Goal: Transaction & Acquisition: Purchase product/service

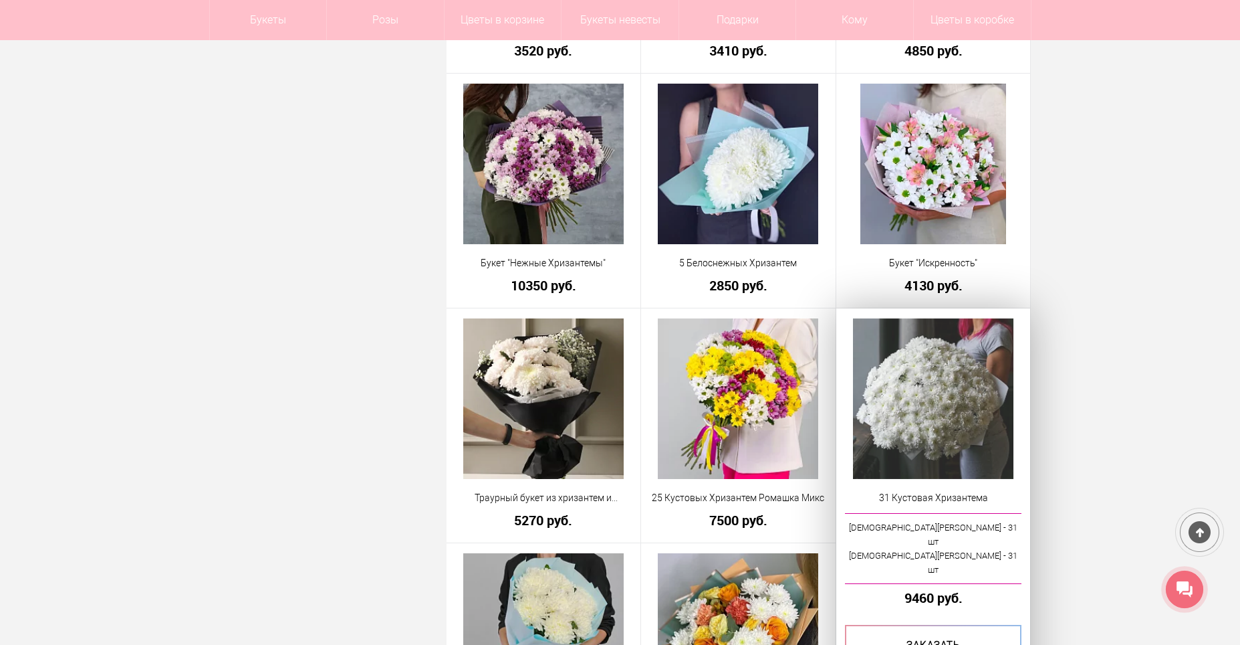
scroll to position [3704, 0]
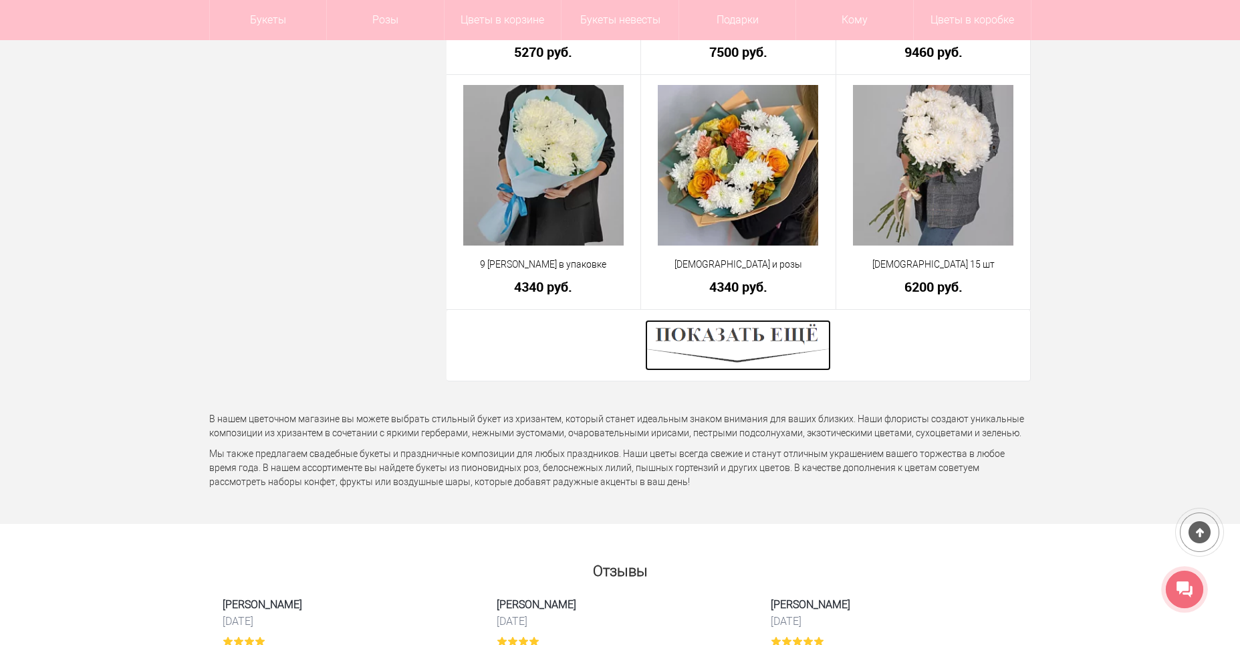
click at [720, 351] on img at bounding box center [738, 345] width 186 height 51
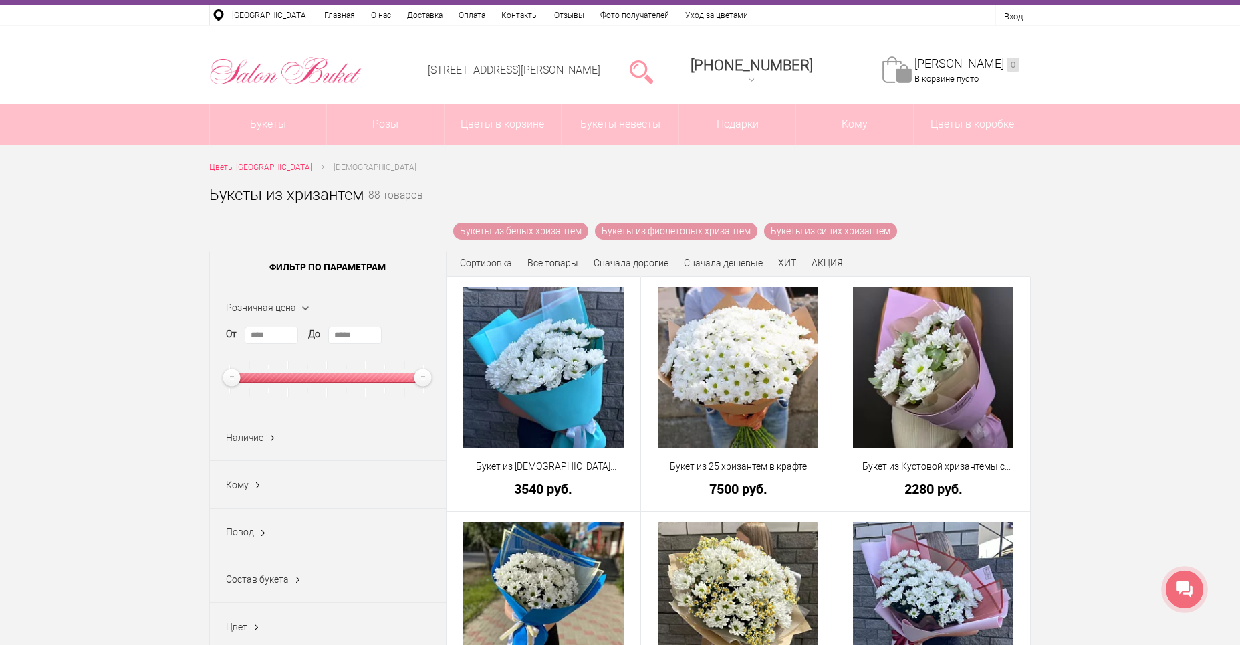
scroll to position [0, 0]
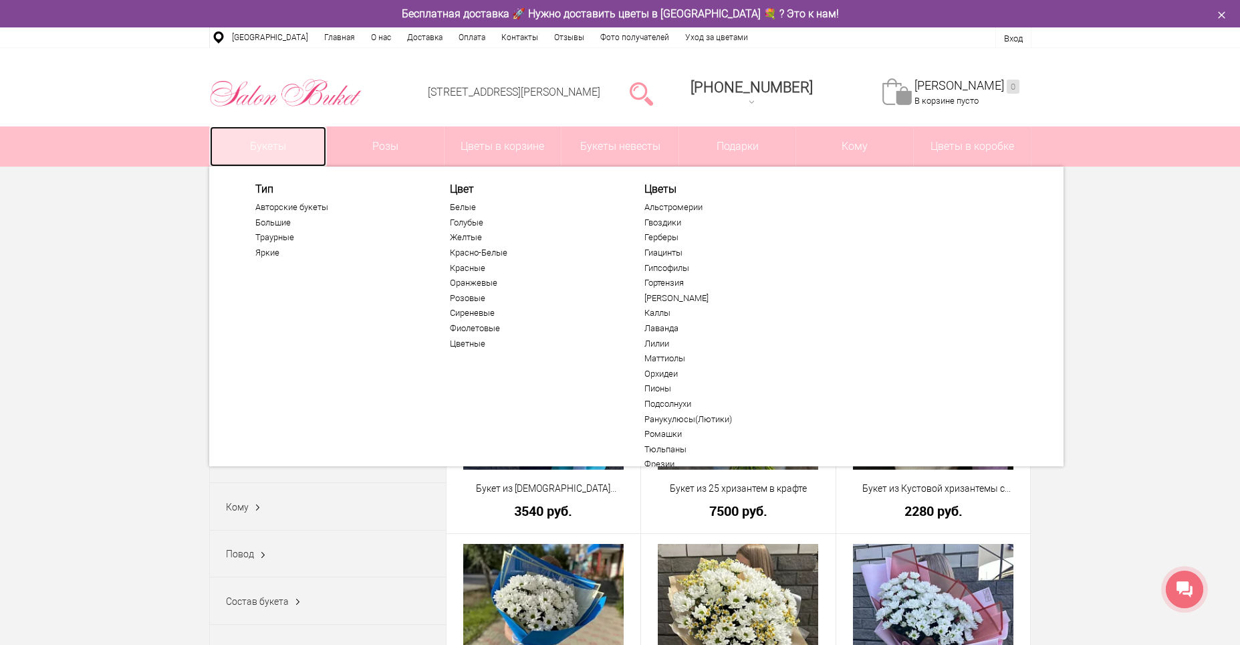
click at [265, 146] on link "Букеты" at bounding box center [268, 146] width 117 height 40
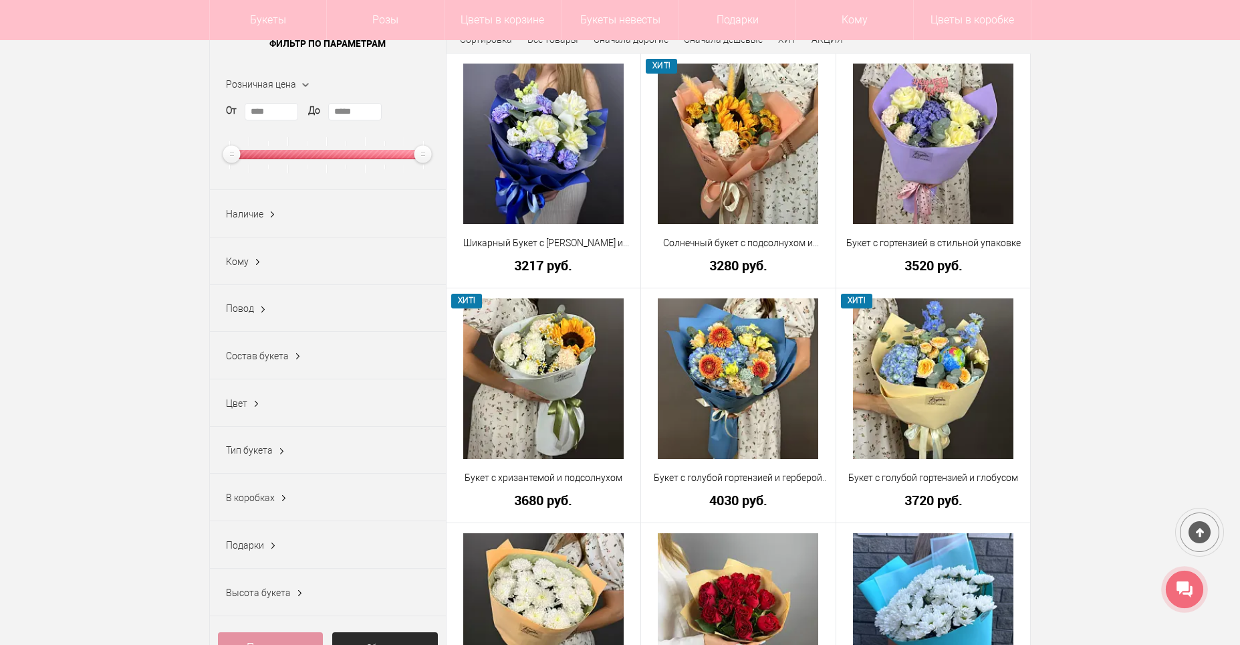
scroll to position [134, 0]
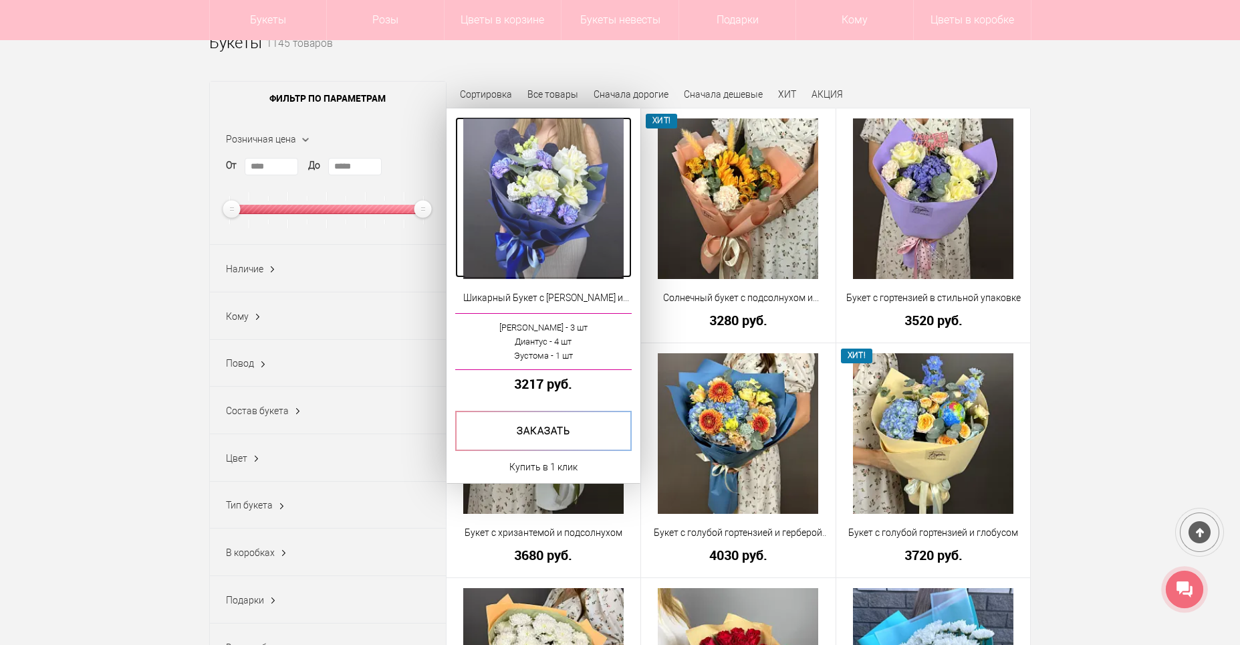
click at [544, 211] on img at bounding box center [543, 198] width 160 height 160
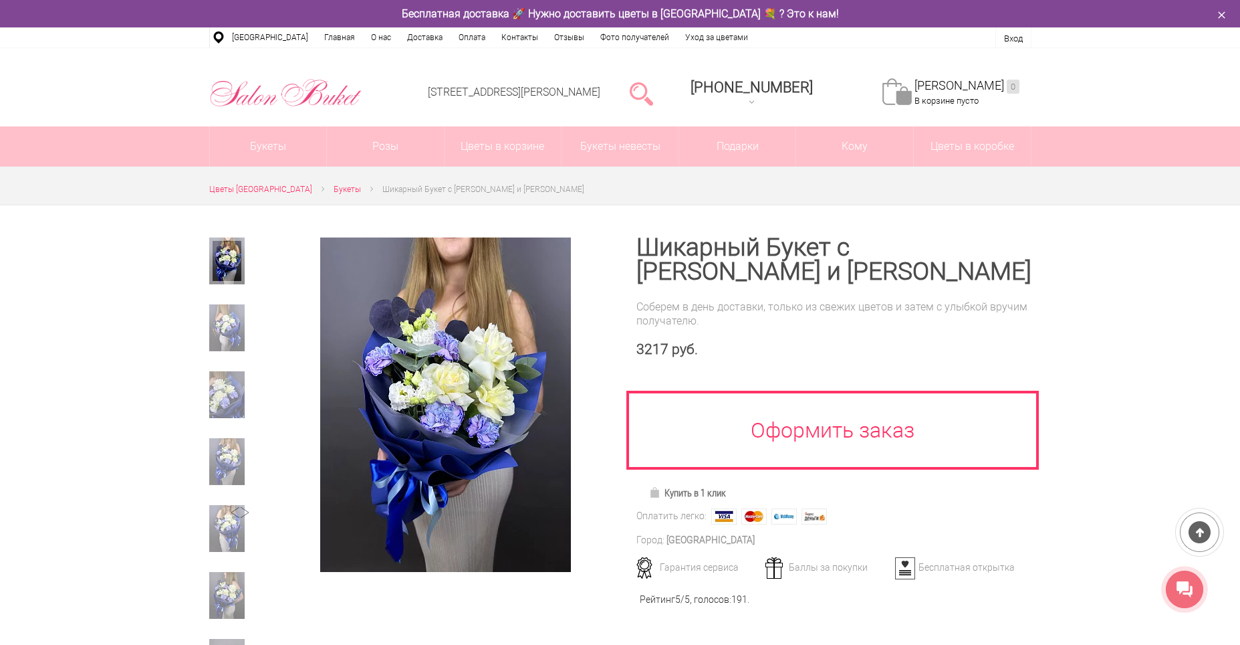
scroll to position [67, 0]
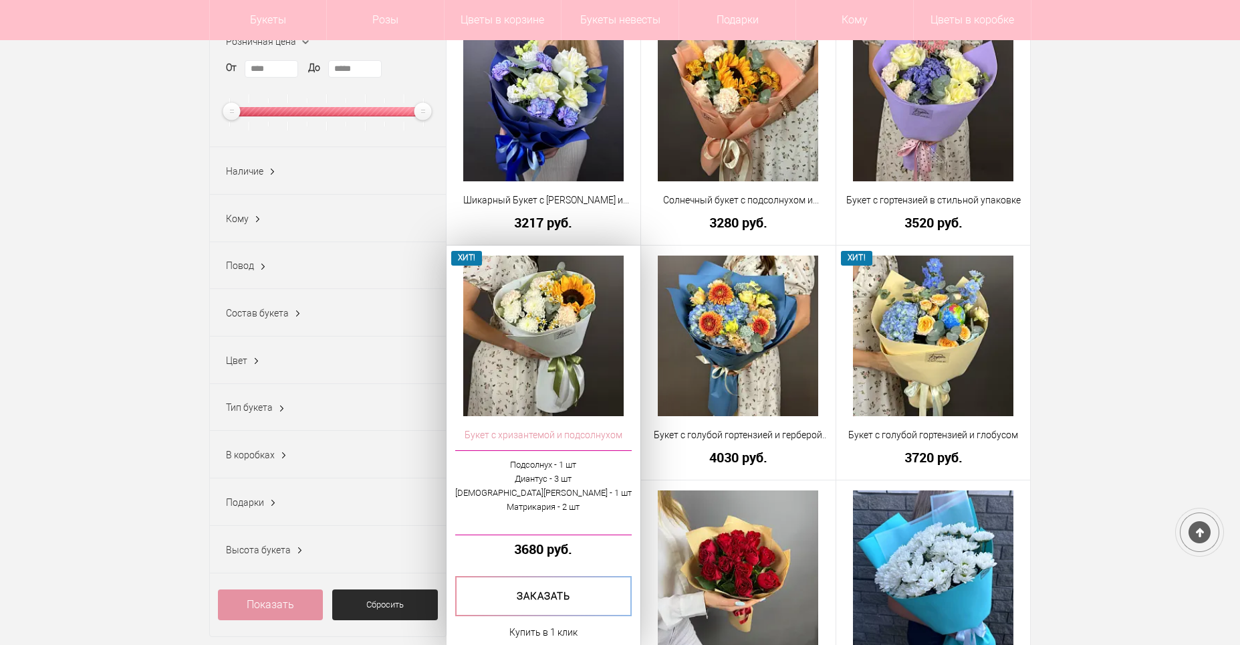
scroll to position [308, 0]
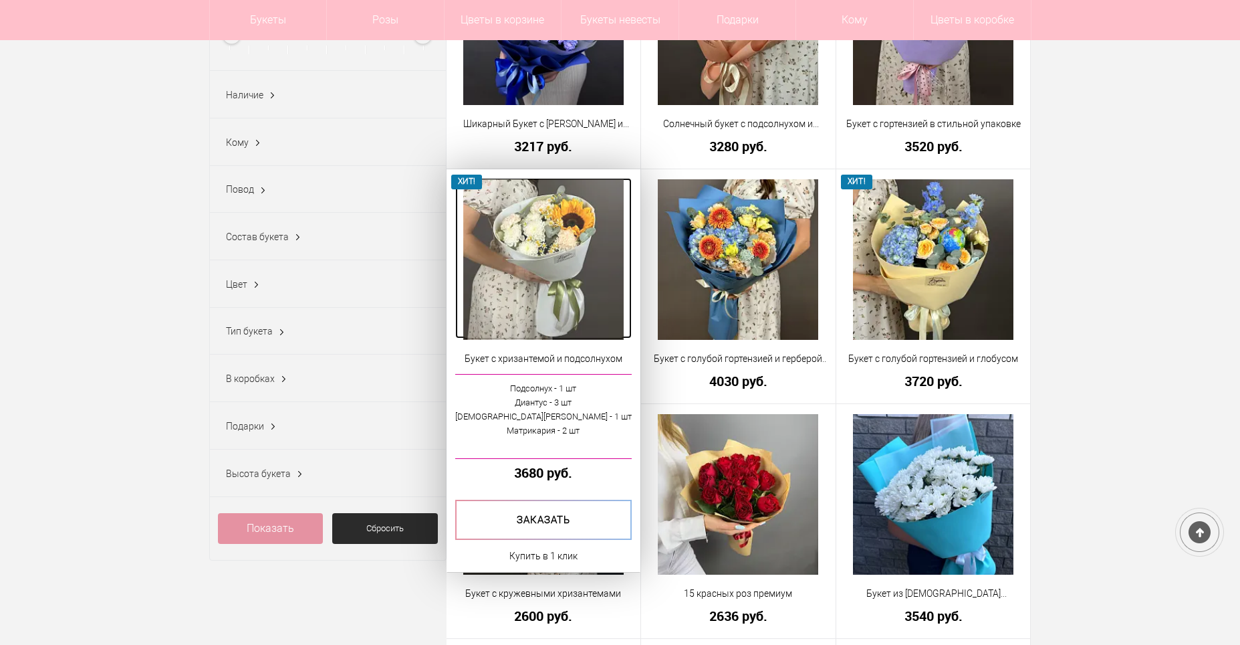
click at [548, 274] on img at bounding box center [543, 259] width 160 height 160
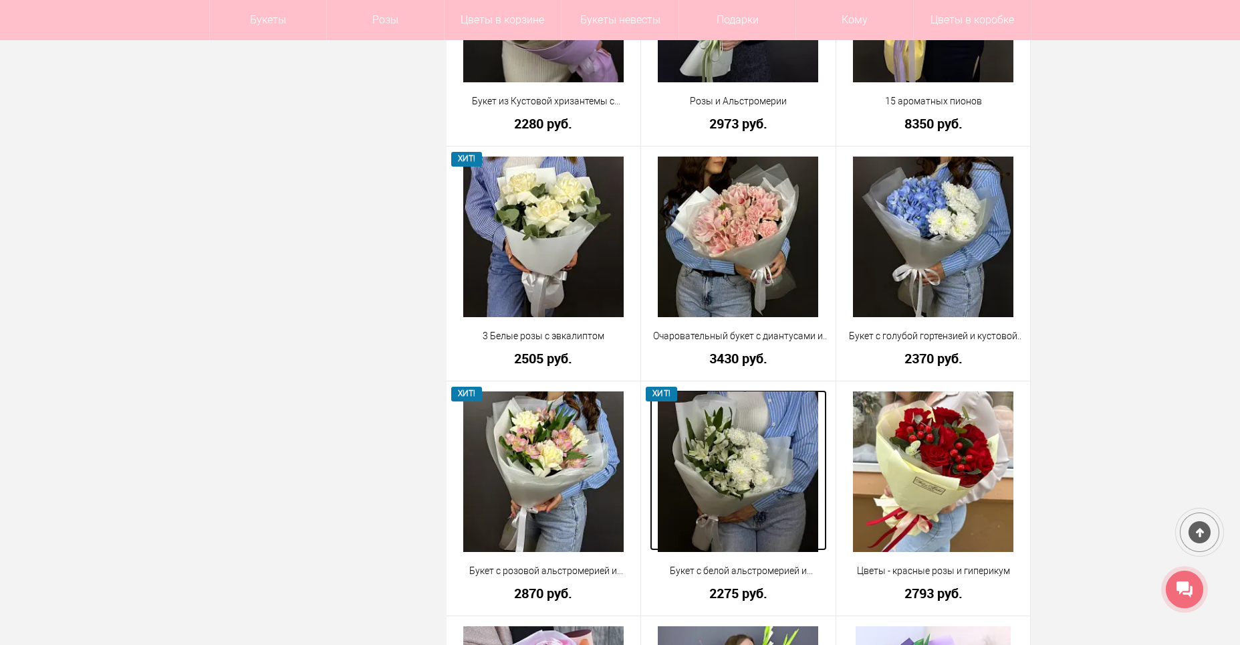
scroll to position [2086, 0]
